Goal: Information Seeking & Learning: Learn about a topic

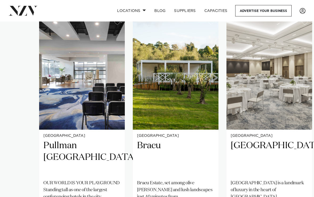
scroll to position [343, 0]
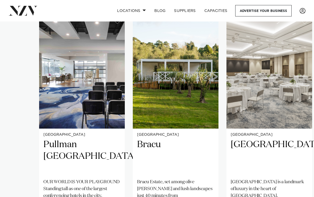
click at [158, 142] on h2 "Bracu" at bounding box center [175, 157] width 77 height 36
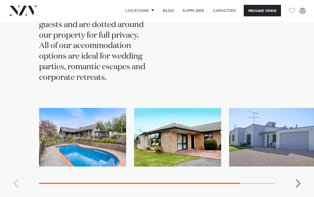
scroll to position [1337, 0]
click at [268, 66] on div "Accommodation Bracu Estate offers three boutique accommodation options; The Est…" at bounding box center [156, 53] width 305 height 278
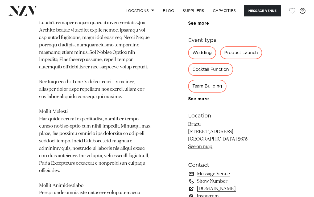
scroll to position [359, 0]
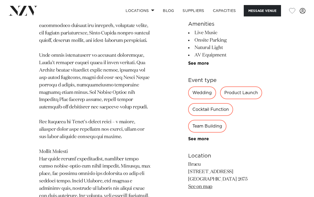
click at [205, 87] on div "Wedding" at bounding box center [202, 93] width 28 height 13
click at [202, 87] on div "Wedding" at bounding box center [202, 93] width 28 height 13
click at [206, 87] on div "Wedding" at bounding box center [202, 93] width 28 height 13
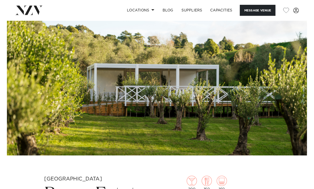
scroll to position [0, 0]
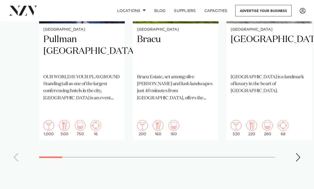
scroll to position [448, 0]
click at [299, 153] on div "Next slide" at bounding box center [297, 157] width 5 height 9
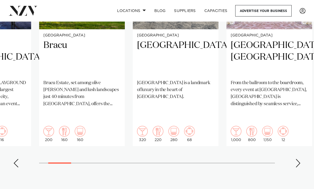
scroll to position [443, 0]
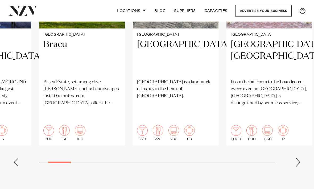
click at [297, 158] on div "Next slide" at bounding box center [297, 162] width 5 height 9
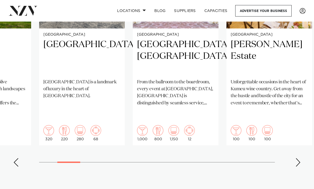
click at [296, 147] on swiper-container "[GEOGRAPHIC_DATA] Pullman [GEOGRAPHIC_DATA] OUR WORLD IS YOUR PLAYGROUND Standi…" at bounding box center [157, 42] width 314 height 257
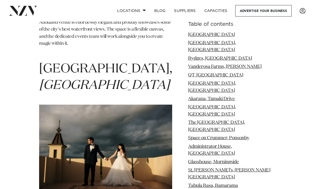
scroll to position [776, 0]
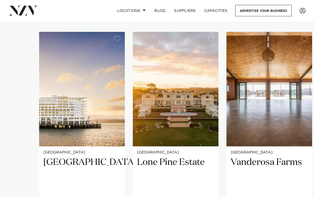
scroll to position [325, 0]
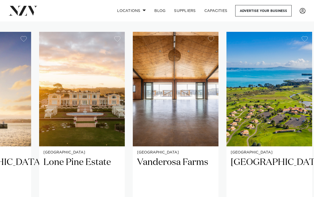
click at [231, 112] on img "4 / 26" at bounding box center [269, 89] width 86 height 115
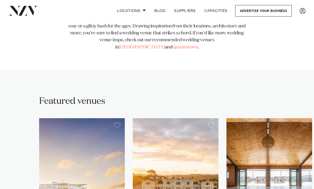
scroll to position [225, 0]
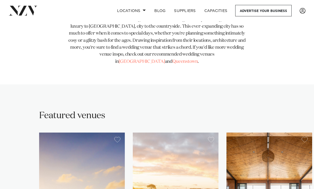
click at [57, 2] on nav "Locations [GEOGRAPHIC_DATA] [GEOGRAPHIC_DATA] [GEOGRAPHIC_DATA] [GEOGRAPHIC_DAT…" at bounding box center [157, 11] width 314 height 22
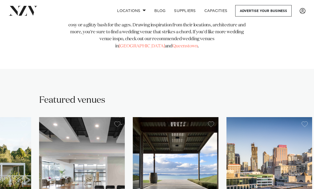
scroll to position [240, 0]
